Goal: Task Accomplishment & Management: Manage account settings

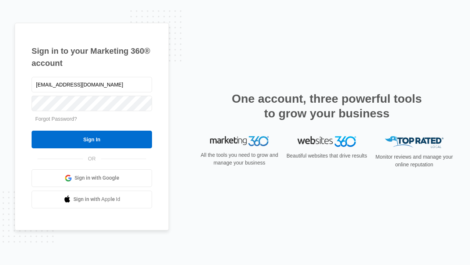
type input "[EMAIL_ADDRESS][DOMAIN_NAME]"
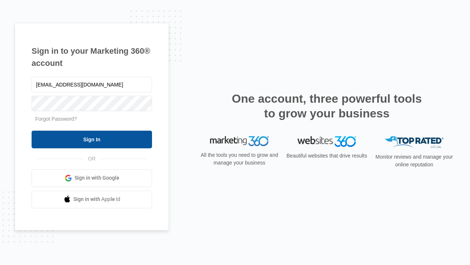
click at [92, 139] on input "Sign In" at bounding box center [92, 139] width 121 height 18
